Goal: Information Seeking & Learning: Learn about a topic

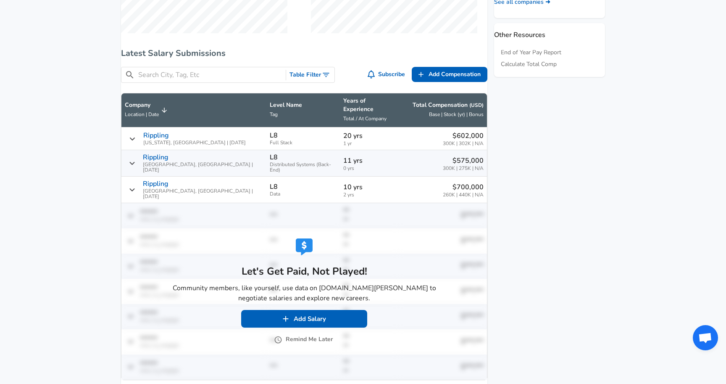
scroll to position [460, 0]
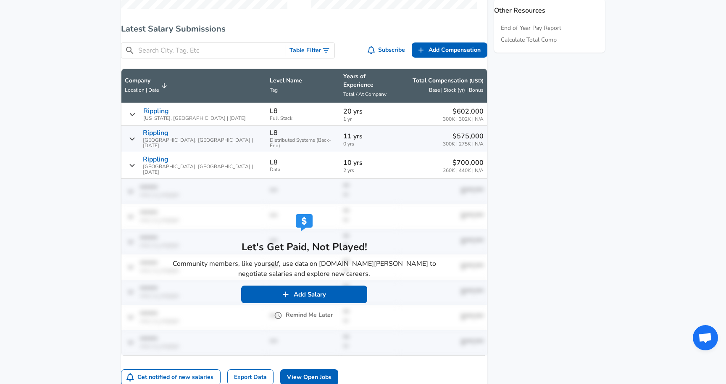
click at [293, 310] on button "Remind Me Later" at bounding box center [304, 315] width 57 height 11
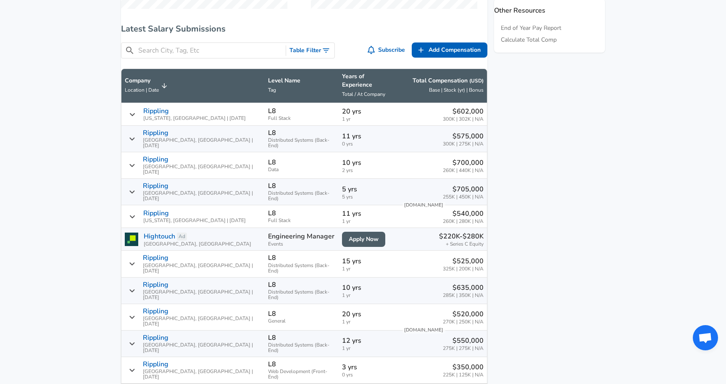
click at [342, 96] on span "Total / At Company" at bounding box center [363, 94] width 43 height 7
click at [342, 82] on p "Years of Experience" at bounding box center [368, 80] width 53 height 17
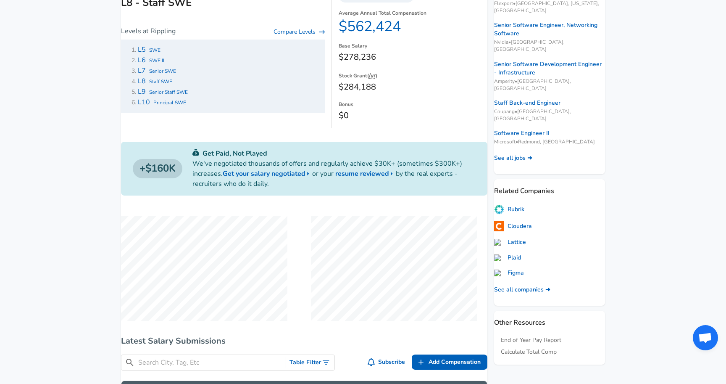
scroll to position [0, 0]
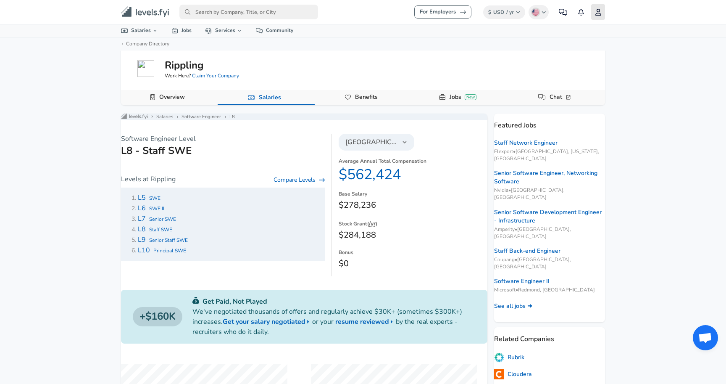
click at [598, 15] on icon "primary" at bounding box center [598, 12] width 7 height 7
